Goal: Browse casually: Explore the website without a specific task or goal

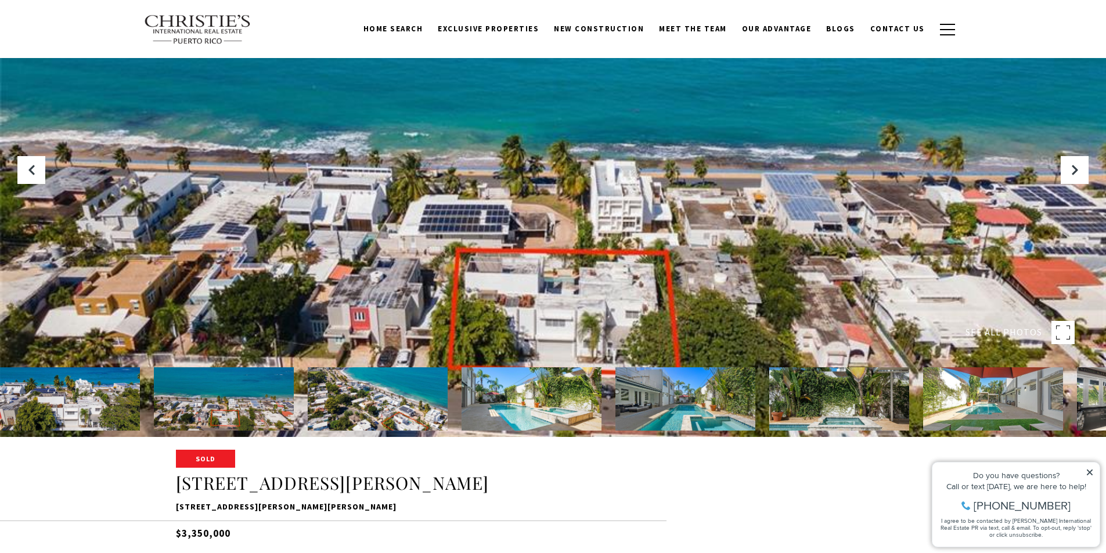
scroll to position [174, 0]
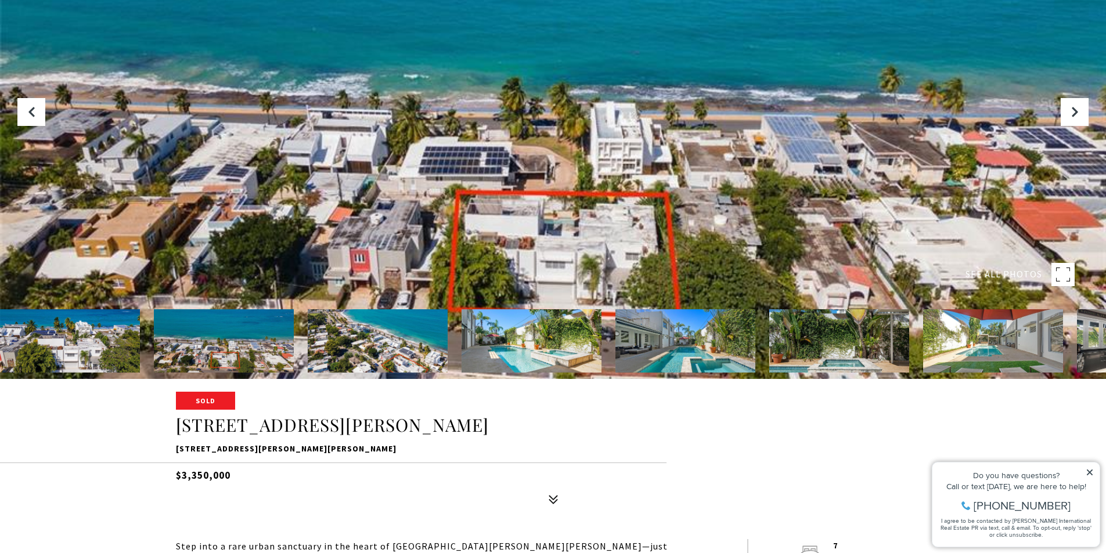
click at [690, 344] on img at bounding box center [686, 340] width 140 height 63
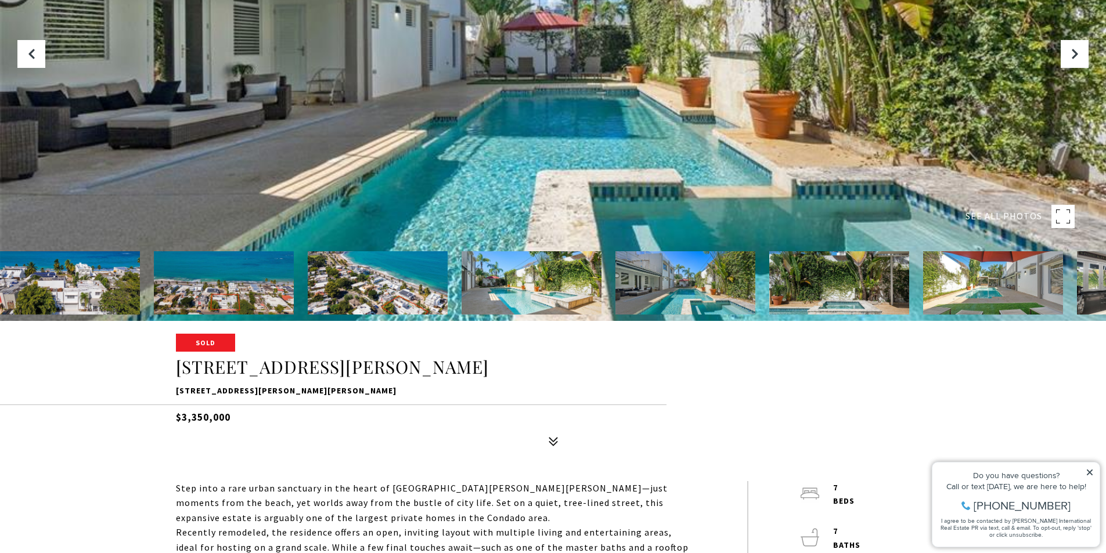
scroll to position [290, 0]
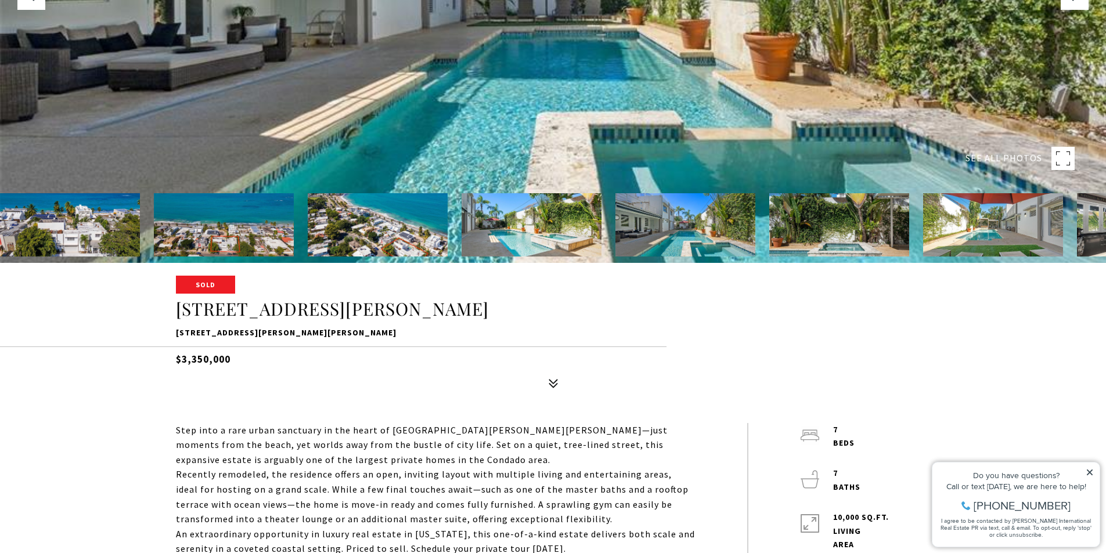
click at [698, 230] on img at bounding box center [686, 224] width 140 height 63
click at [818, 235] on img at bounding box center [839, 224] width 140 height 63
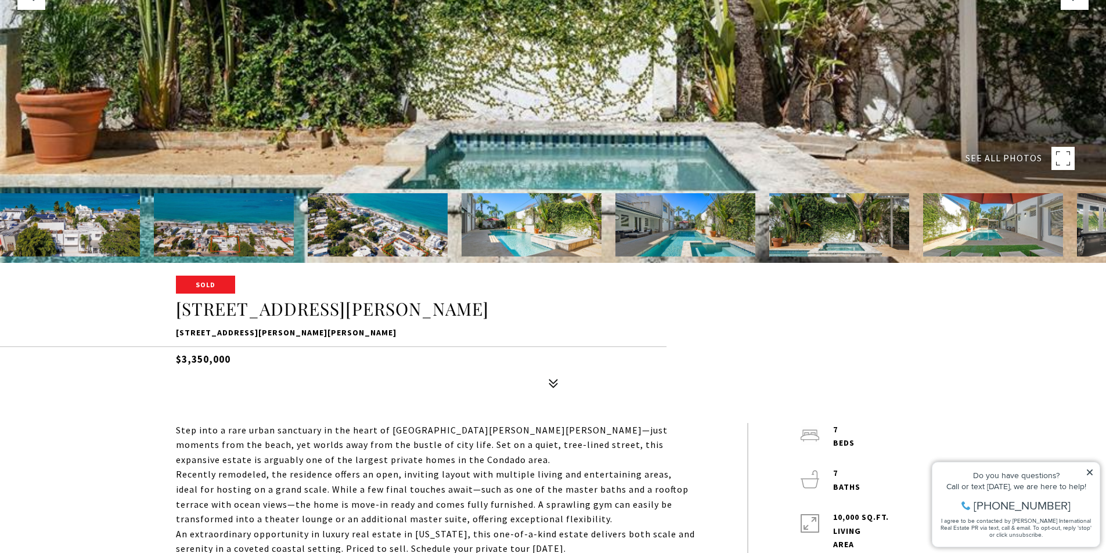
drag, startPoint x: 1061, startPoint y: 235, endPoint x: 1048, endPoint y: 235, distance: 13.4
click at [1059, 235] on img at bounding box center [993, 224] width 140 height 63
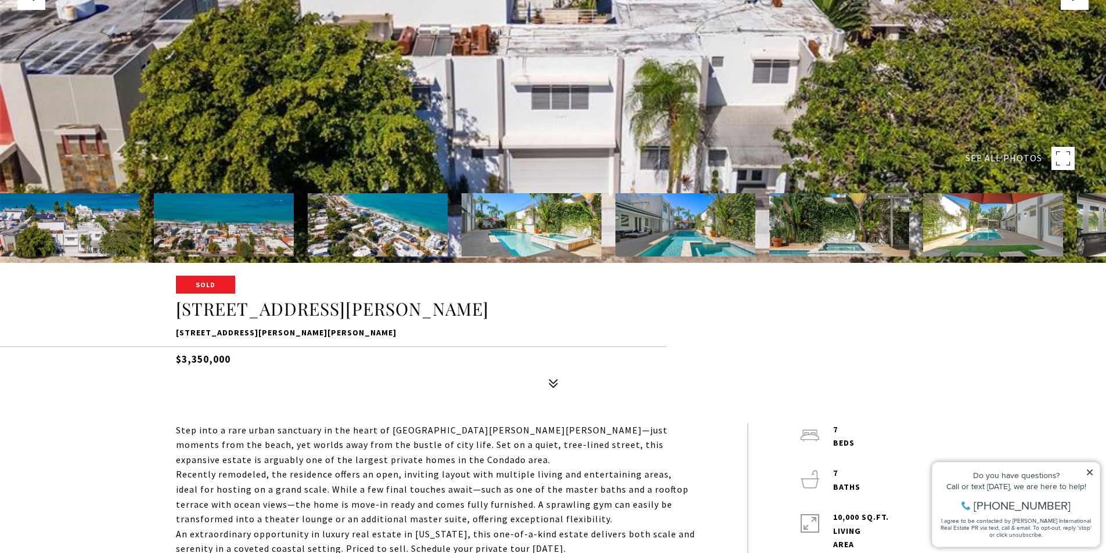
click at [1039, 235] on img at bounding box center [993, 224] width 140 height 63
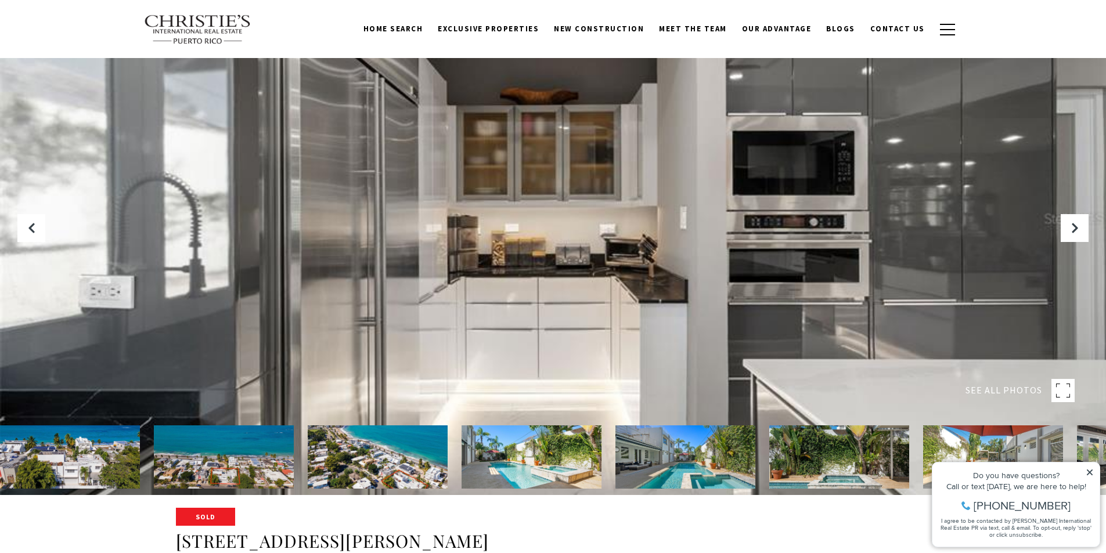
scroll to position [0, 0]
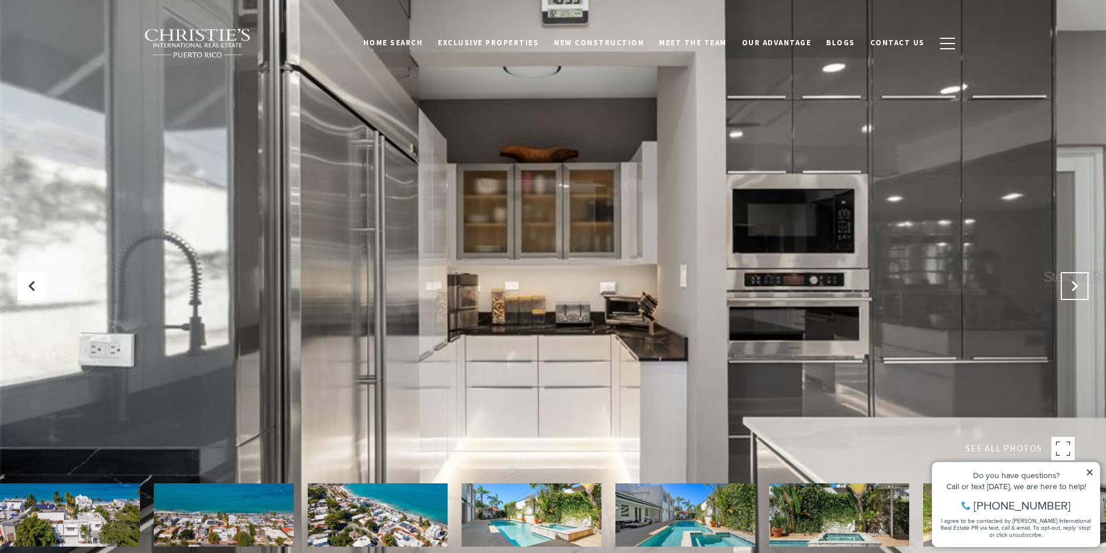
click at [1070, 280] on icon "Next Slide" at bounding box center [1075, 286] width 12 height 12
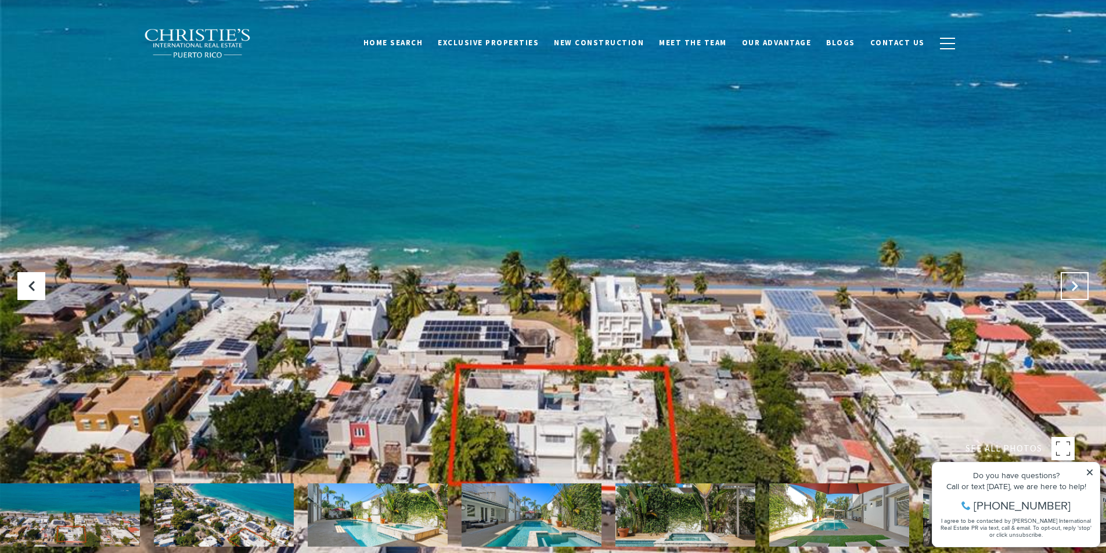
click at [1068, 281] on button "Next Slide" at bounding box center [1075, 286] width 28 height 28
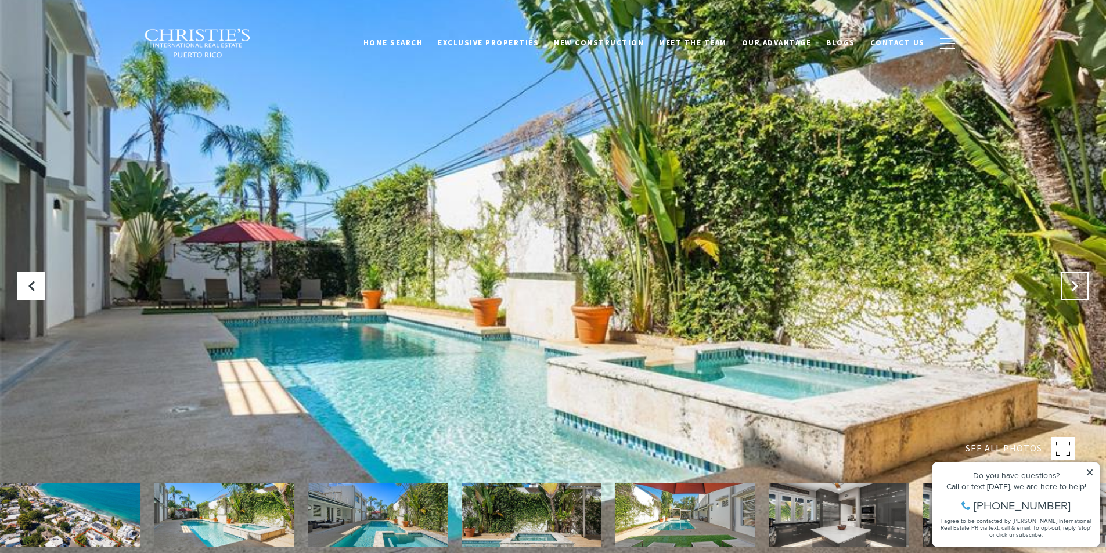
click at [1068, 281] on button "Next Slide" at bounding box center [1075, 286] width 28 height 28
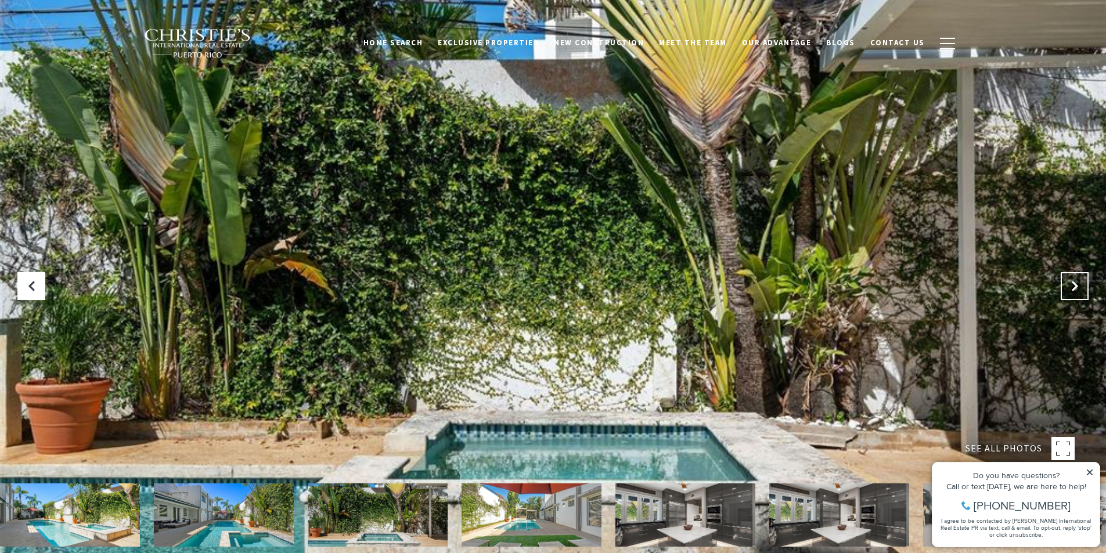
click at [1068, 281] on button "Next Slide" at bounding box center [1075, 286] width 28 height 28
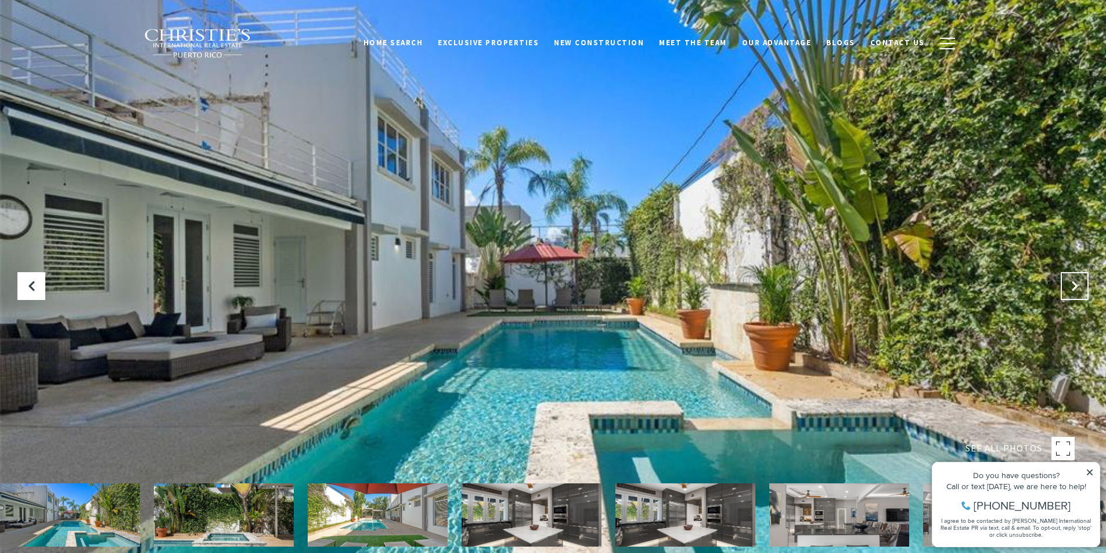
click at [1068, 281] on button "Next Slide" at bounding box center [1075, 286] width 28 height 28
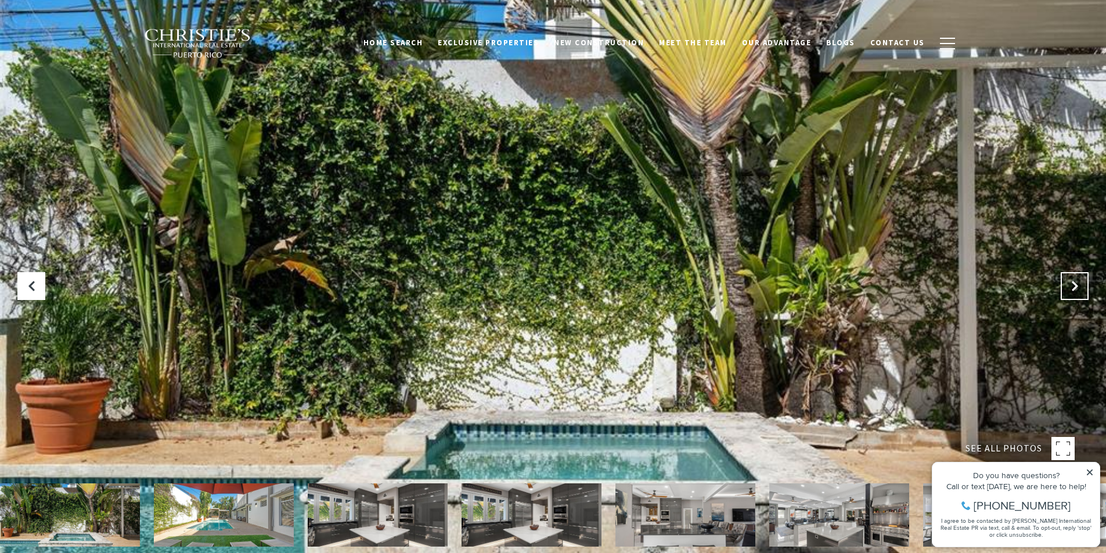
click at [1069, 285] on icon "Next Slide" at bounding box center [1075, 286] width 12 height 12
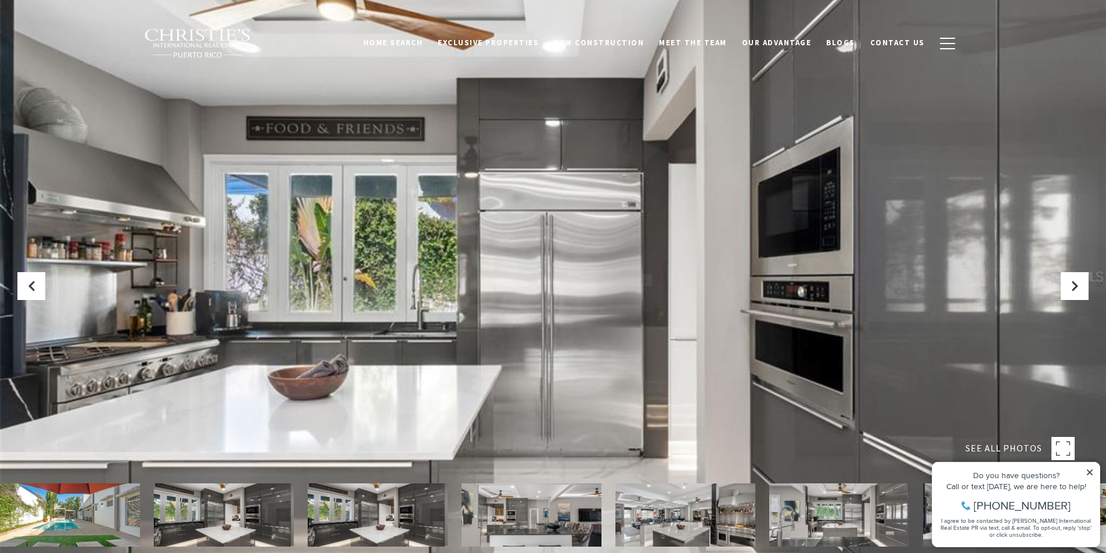
click at [1088, 472] on icon at bounding box center [1090, 473] width 8 height 8
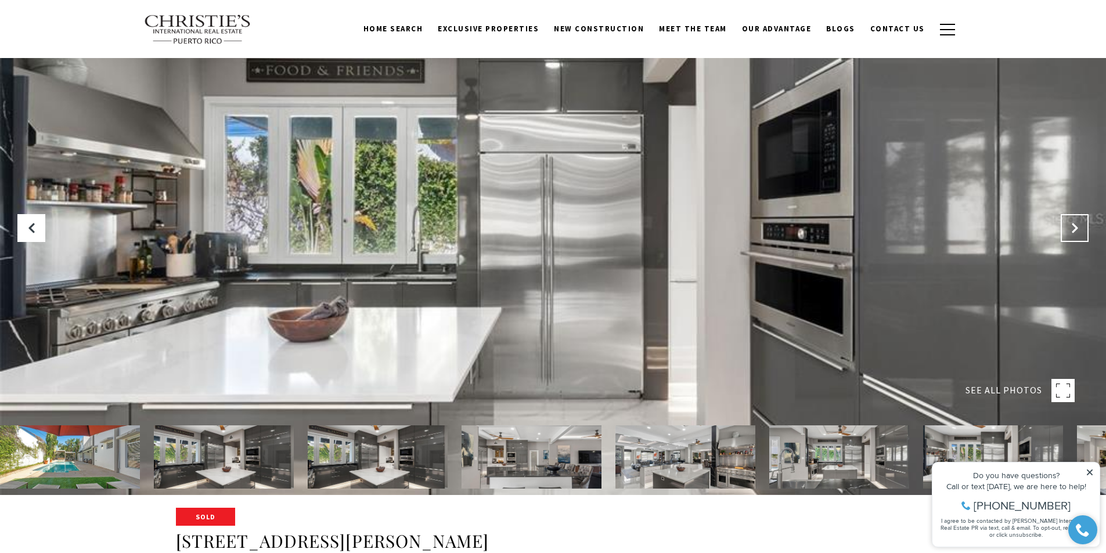
click at [1068, 230] on button "Next Slide" at bounding box center [1075, 228] width 28 height 28
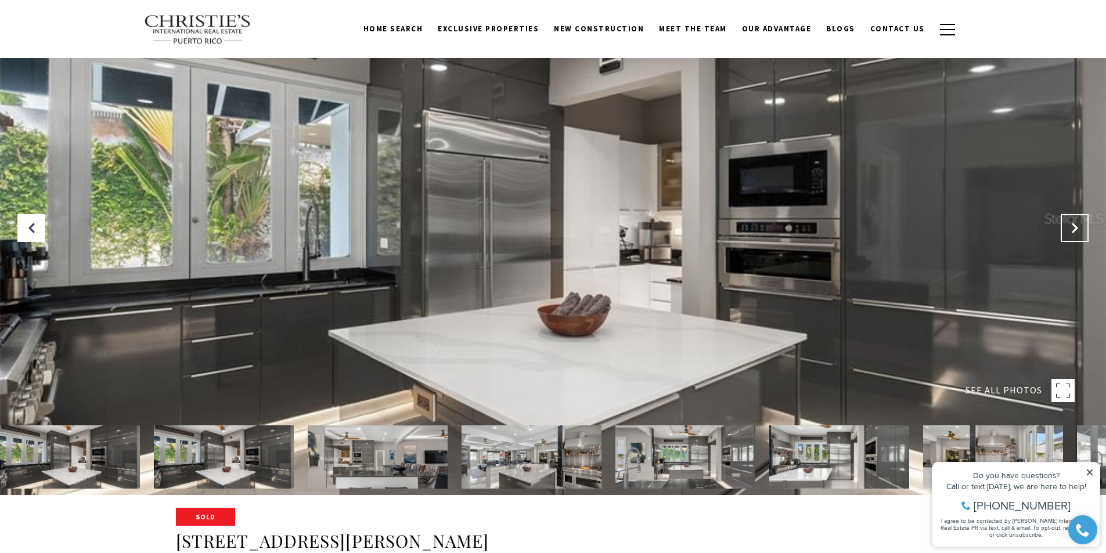
click at [1075, 224] on icon "Next Slide" at bounding box center [1075, 228] width 12 height 12
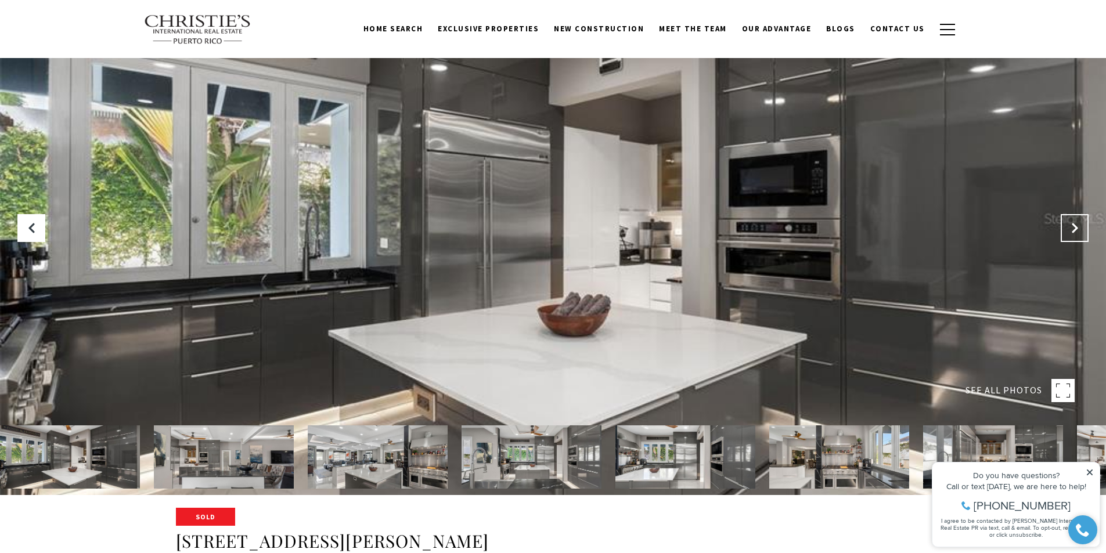
click at [1075, 224] on icon "Next Slide" at bounding box center [1075, 228] width 12 height 12
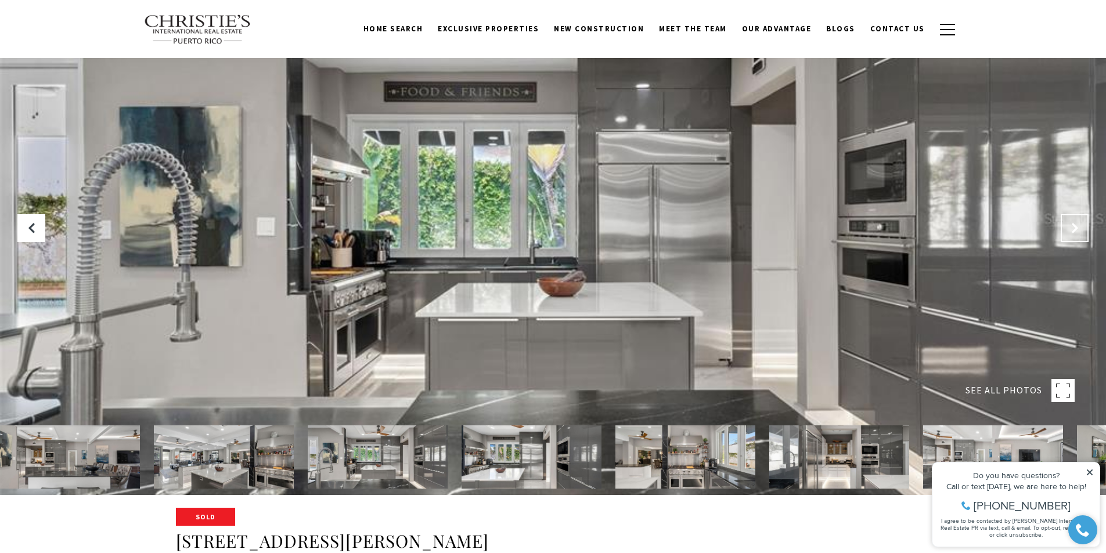
click at [1075, 224] on icon "Next Slide" at bounding box center [1075, 228] width 12 height 12
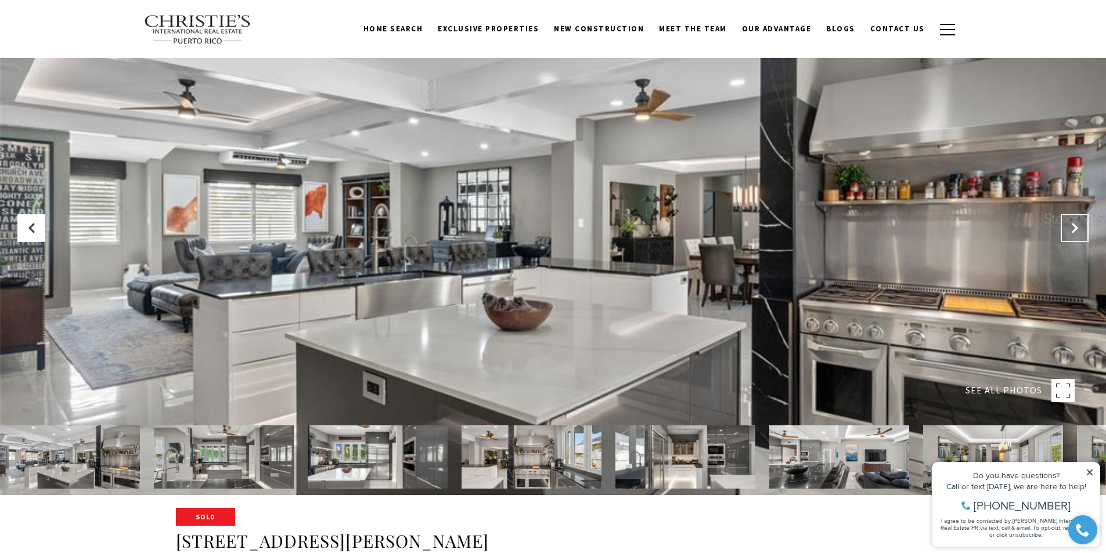
click at [1075, 224] on icon "Next Slide" at bounding box center [1075, 228] width 12 height 12
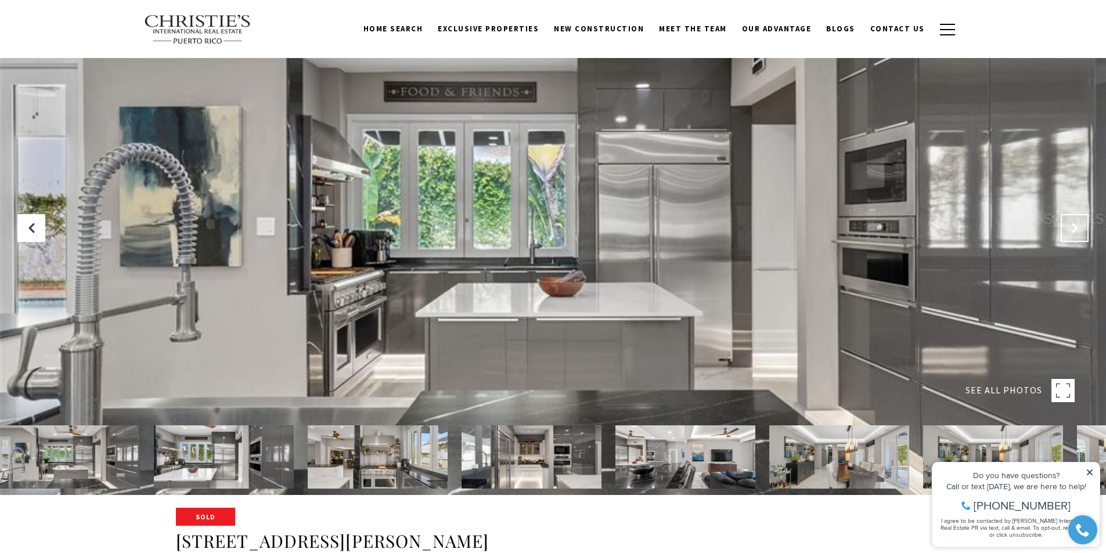
click at [1075, 224] on icon "Next Slide" at bounding box center [1075, 228] width 12 height 12
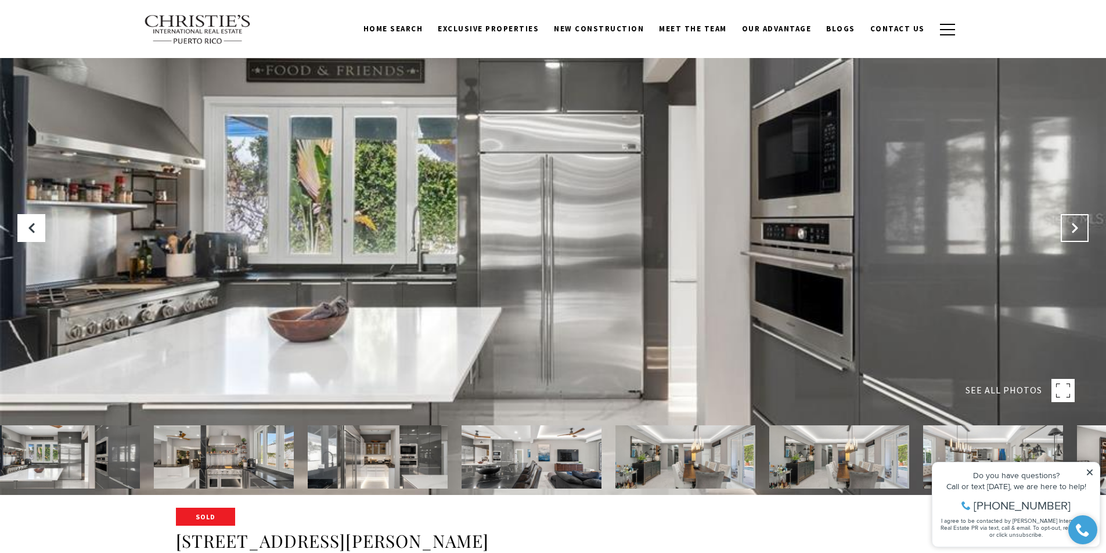
click at [1075, 224] on icon "Next Slide" at bounding box center [1075, 228] width 12 height 12
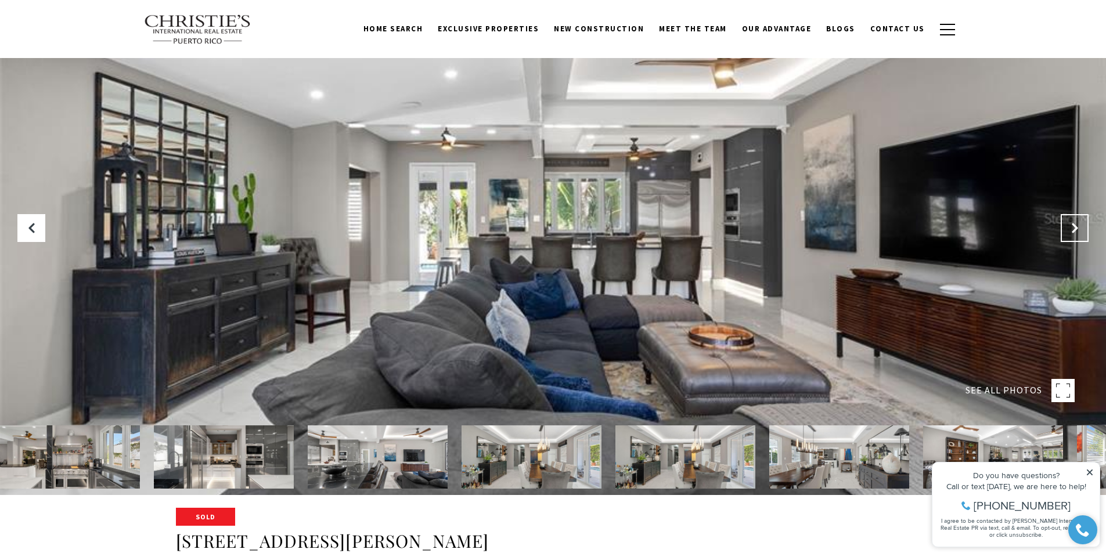
click at [1071, 231] on icon "Next Slide" at bounding box center [1075, 228] width 12 height 12
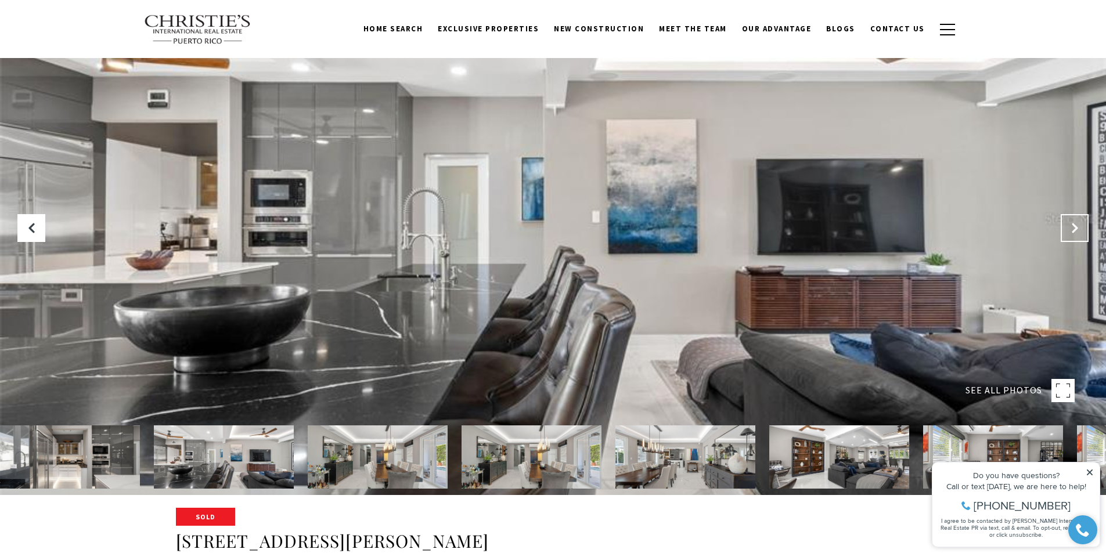
click at [1071, 231] on icon "Next Slide" at bounding box center [1075, 228] width 12 height 12
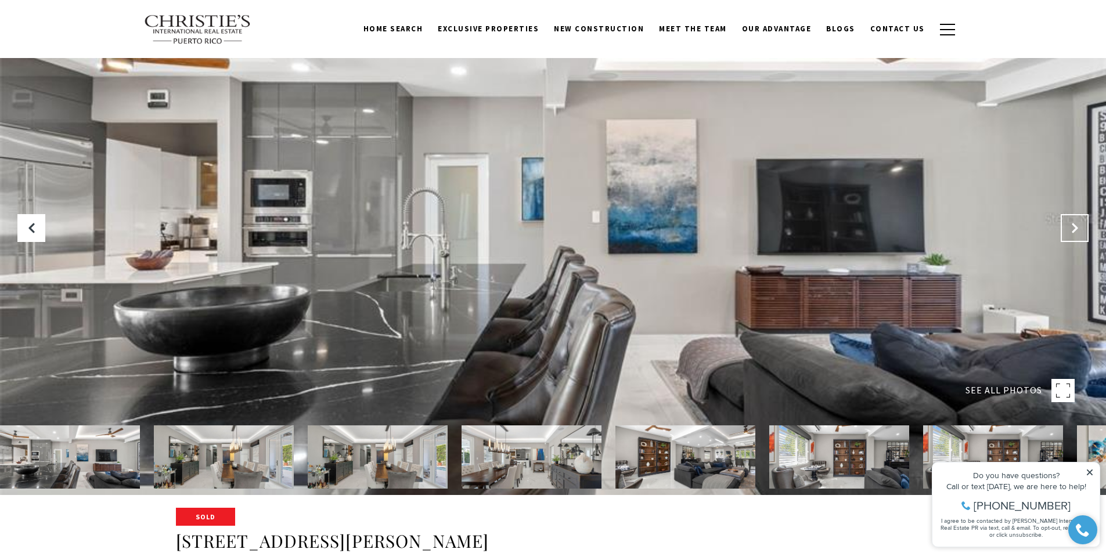
click at [1071, 231] on icon "Next Slide" at bounding box center [1075, 228] width 12 height 12
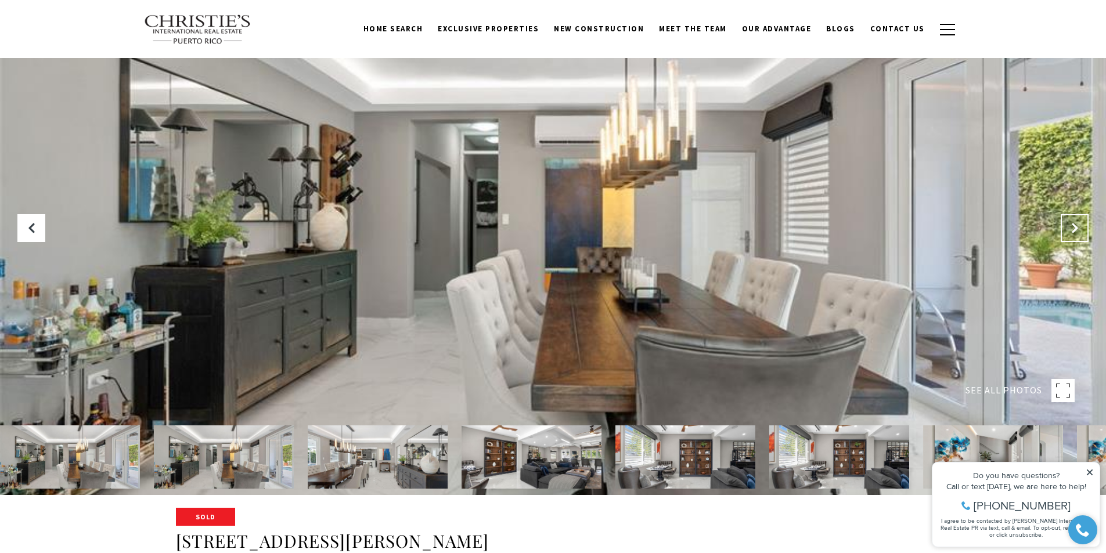
click at [1076, 226] on icon "Next Slide" at bounding box center [1075, 228] width 12 height 12
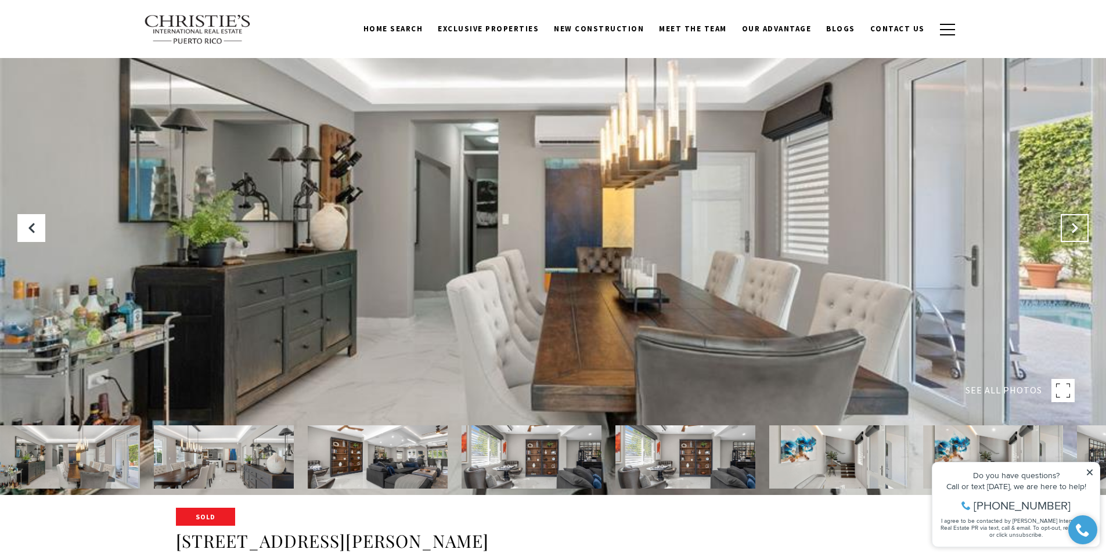
click at [1074, 228] on icon "Next Slide" at bounding box center [1075, 228] width 12 height 12
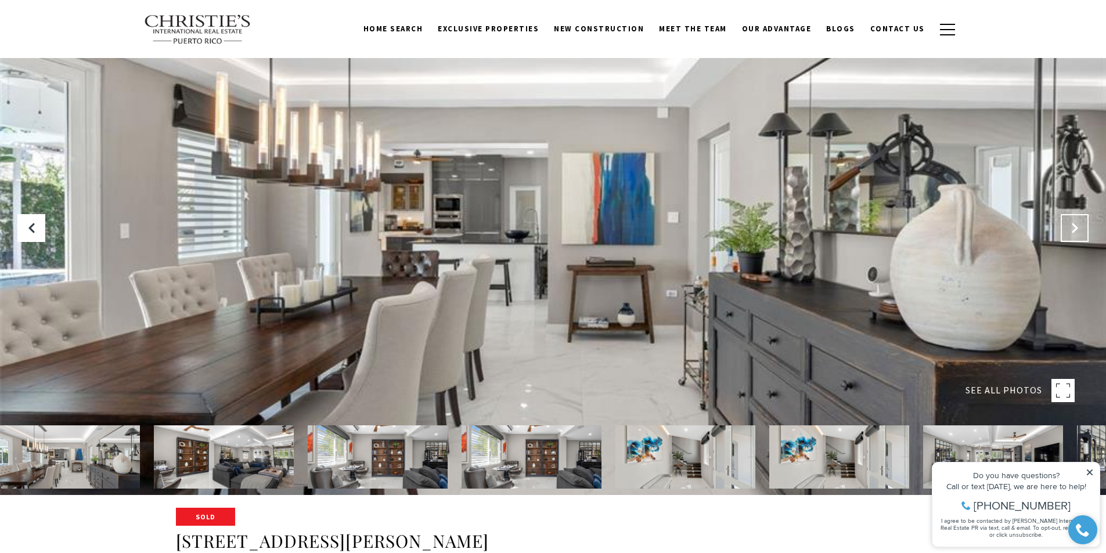
click at [1075, 226] on icon "Next Slide" at bounding box center [1075, 228] width 12 height 12
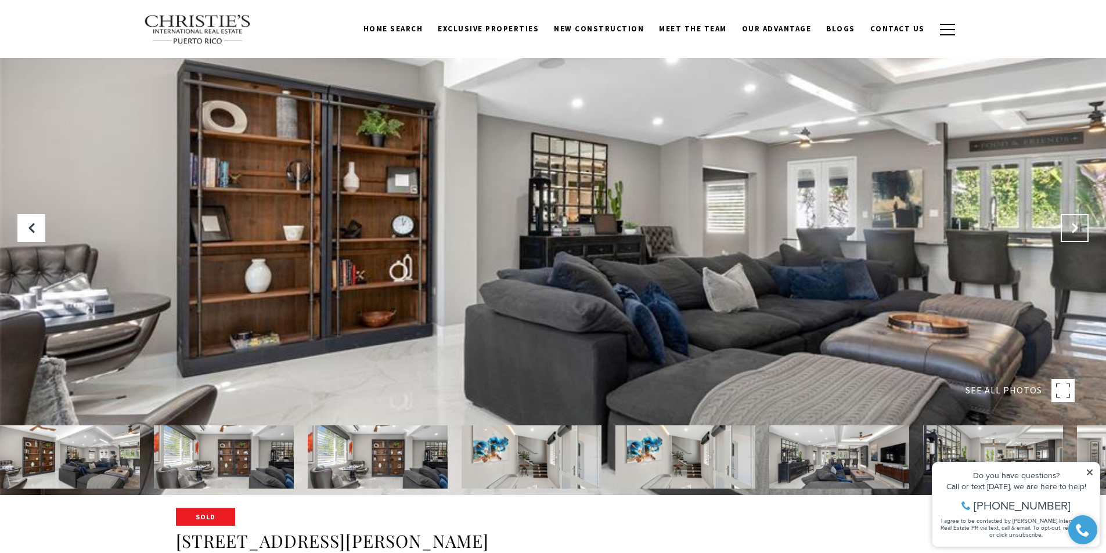
click at [1076, 231] on icon "Next Slide" at bounding box center [1075, 228] width 12 height 12
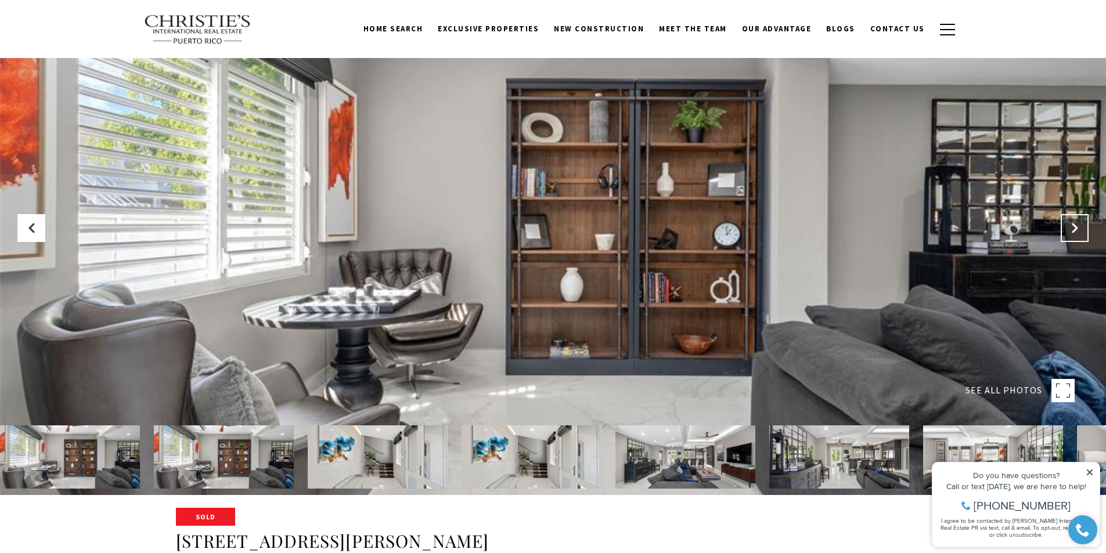
click at [1068, 225] on button "Next Slide" at bounding box center [1075, 228] width 28 height 28
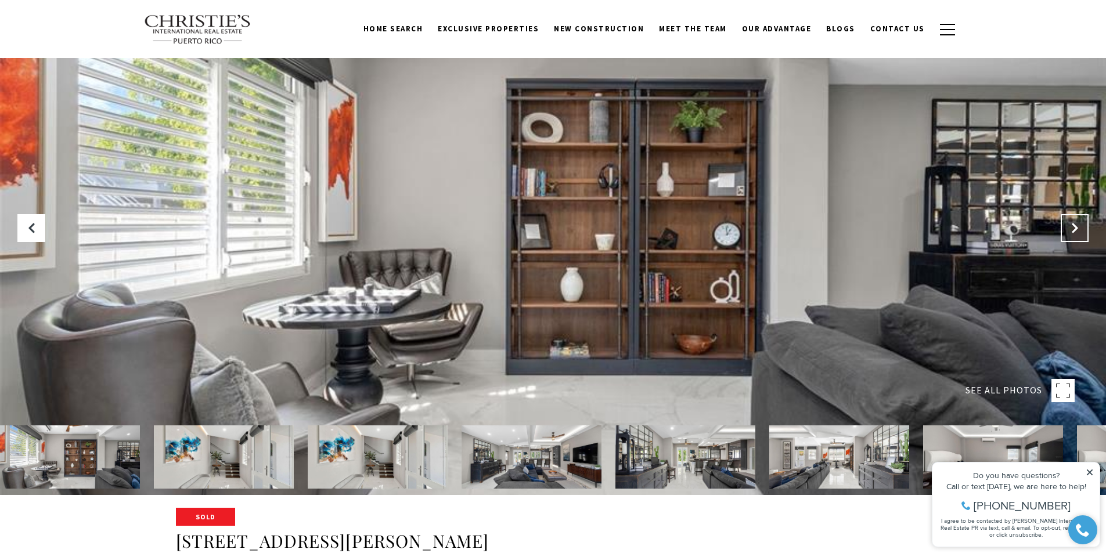
click at [1072, 230] on icon "Next Slide" at bounding box center [1075, 228] width 12 height 12
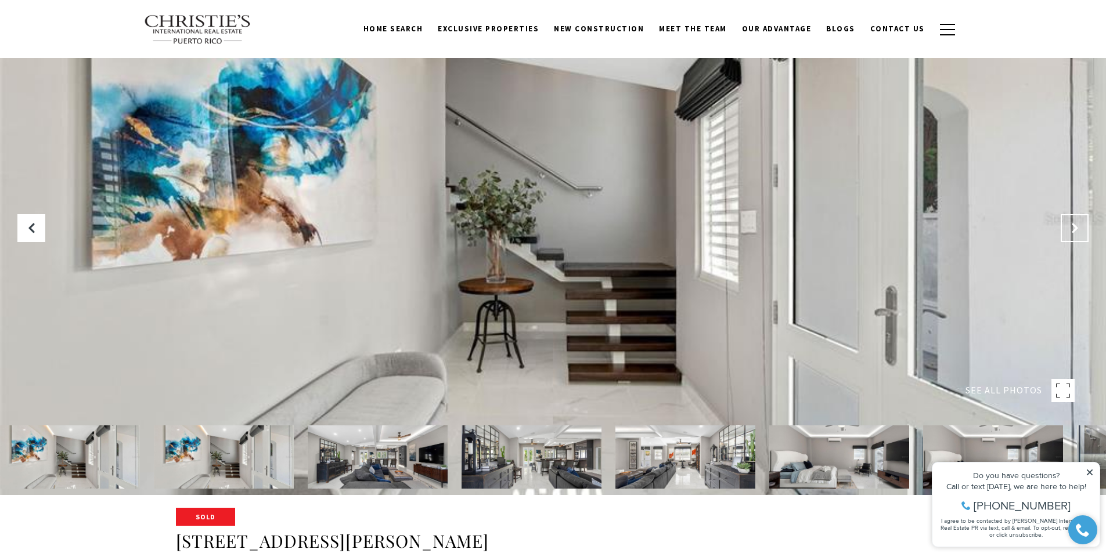
drag, startPoint x: 1078, startPoint y: 222, endPoint x: 1070, endPoint y: 222, distance: 8.1
click at [1076, 222] on button "Next Slide" at bounding box center [1075, 228] width 28 height 28
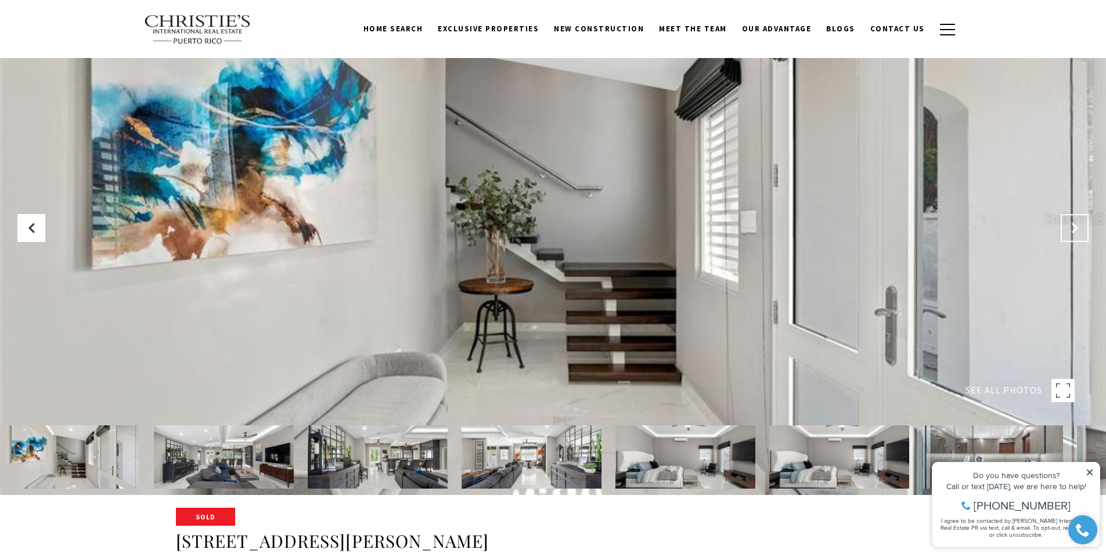
click at [1070, 229] on icon "Next Slide" at bounding box center [1075, 228] width 12 height 12
